Goal: Task Accomplishment & Management: Manage account settings

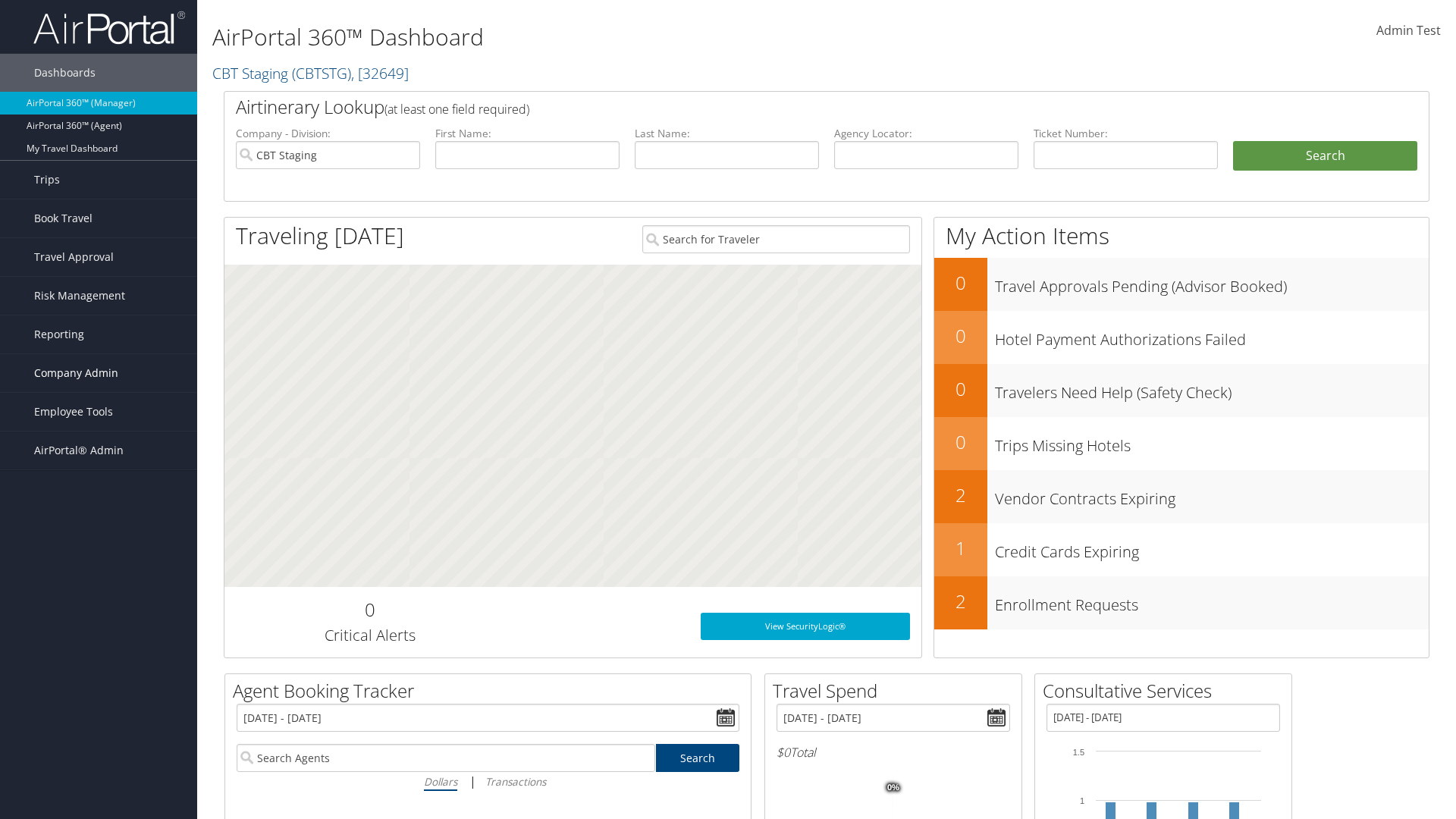
click at [99, 373] on span "Company Admin" at bounding box center [76, 373] width 84 height 38
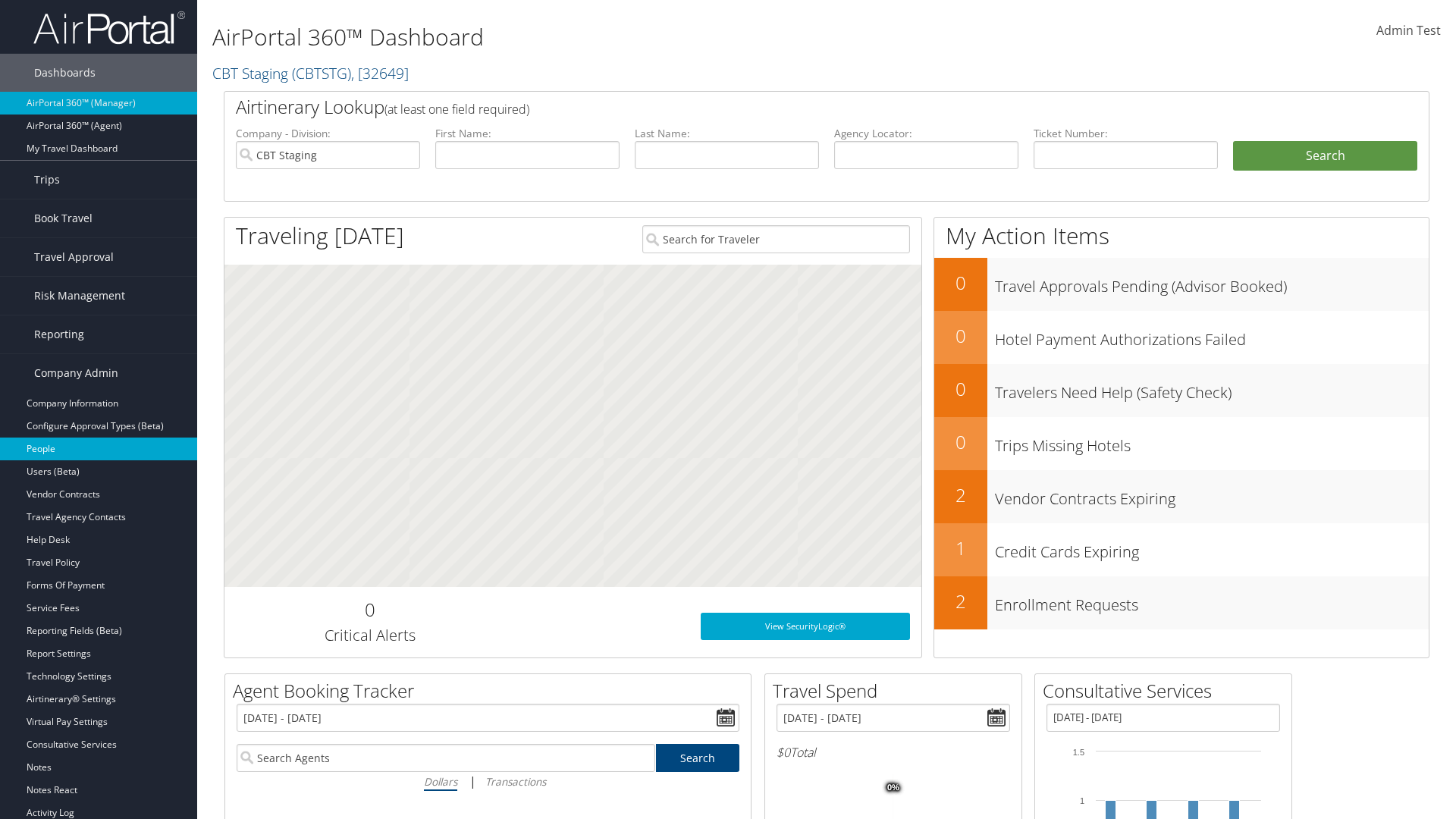
click at [99, 449] on link "People" at bounding box center [99, 448] width 197 height 23
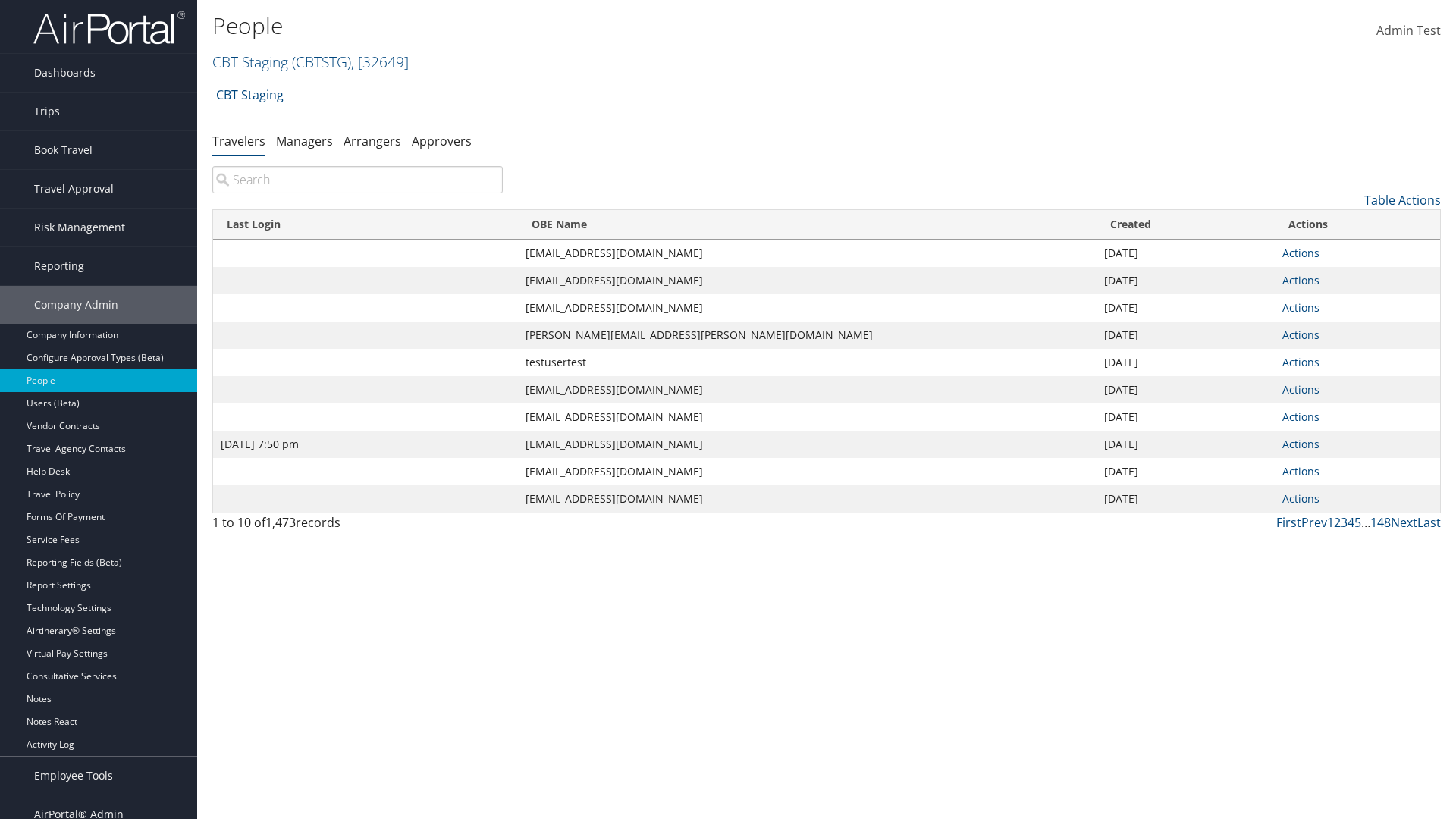
click at [357, 179] on input "search" at bounding box center [357, 179] width 290 height 27
type input "Jan 9, 2024 7:50 pm"
